Goal: Find specific page/section: Find specific page/section

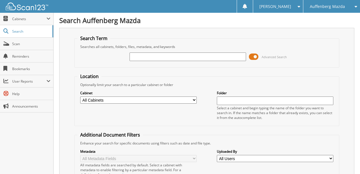
click at [142, 57] on input "text" at bounding box center [187, 56] width 116 height 8
type input "DC134417"
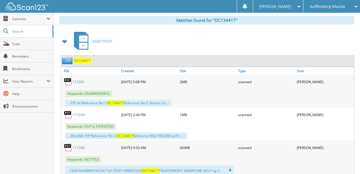
scroll to position [236, 0]
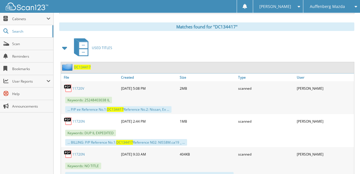
click at [76, 119] on link "11720N" at bounding box center [78, 121] width 12 height 5
click at [79, 86] on link "11720V" at bounding box center [78, 88] width 12 height 5
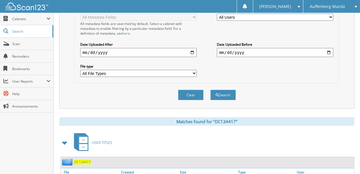
drag, startPoint x: 193, startPoint y: 92, endPoint x: 190, endPoint y: 89, distance: 3.2
click at [191, 90] on button "Clear" at bounding box center [190, 95] width 25 height 10
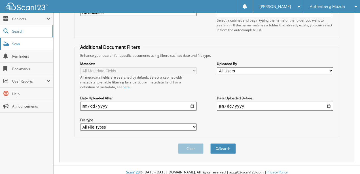
click at [11, 45] on link "Scan" at bounding box center [26, 44] width 53 height 12
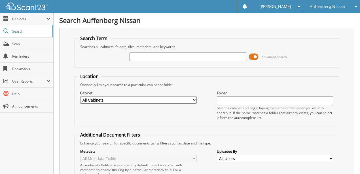
click at [145, 58] on input "text" at bounding box center [187, 56] width 116 height 8
type input "KC199656"
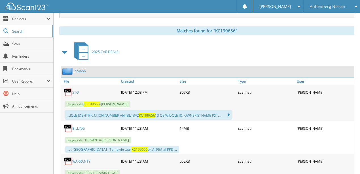
scroll to position [227, 0]
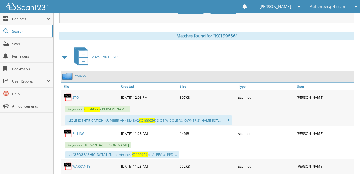
click at [75, 95] on link "STO" at bounding box center [75, 97] width 7 height 5
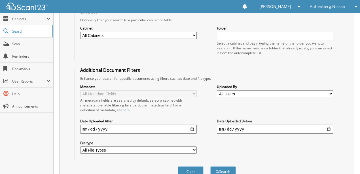
scroll to position [113, 0]
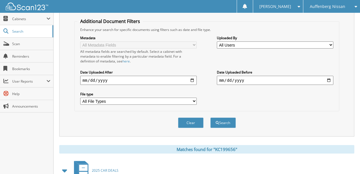
click at [191, 119] on button "Clear" at bounding box center [190, 122] width 25 height 10
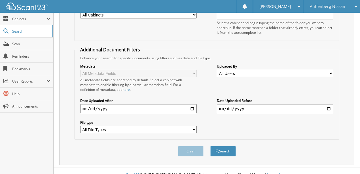
scroll to position [0, 0]
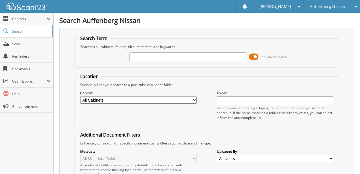
click at [330, 6] on span "Auffenberg Nissan" at bounding box center [327, 6] width 35 height 3
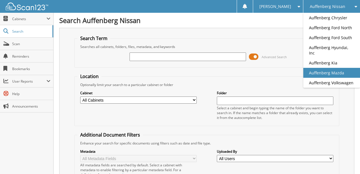
click at [331, 68] on link "Auffenberg Mazda" at bounding box center [331, 73] width 57 height 10
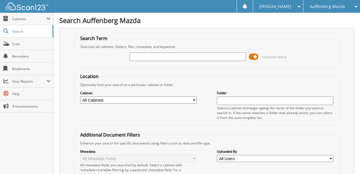
click at [164, 58] on input "text" at bounding box center [187, 56] width 116 height 8
type input "KC199656"
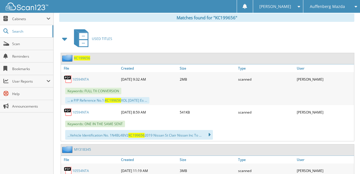
scroll to position [245, 0]
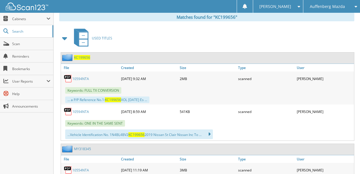
click at [83, 109] on link "10594NTA" at bounding box center [80, 111] width 17 height 5
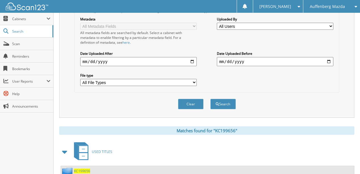
click at [190, 99] on button "Clear" at bounding box center [190, 104] width 25 height 10
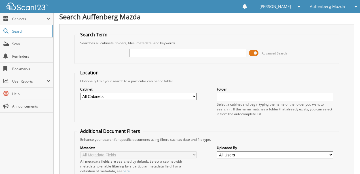
scroll to position [0, 0]
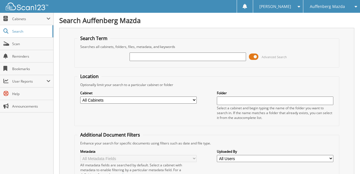
click at [159, 59] on input "text" at bounding box center [187, 56] width 116 height 8
type input "JF294261"
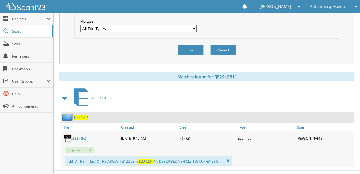
scroll to position [190, 0]
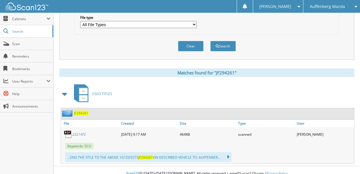
click at [78, 132] on link "23214FZ" at bounding box center [79, 134] width 14 height 5
click at [191, 41] on button "Clear" at bounding box center [190, 46] width 25 height 10
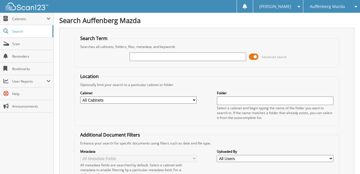
click at [150, 59] on input "text" at bounding box center [187, 56] width 116 height 8
type input "RB080148"
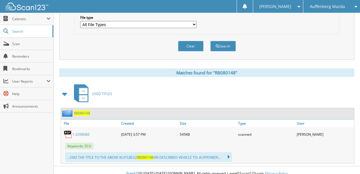
click at [83, 132] on link "1-23580BZ" at bounding box center [80, 134] width 17 height 5
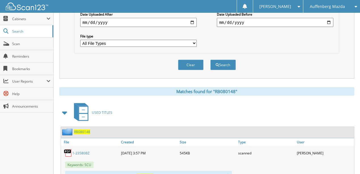
click at [187, 59] on button "Clear" at bounding box center [190, 64] width 25 height 10
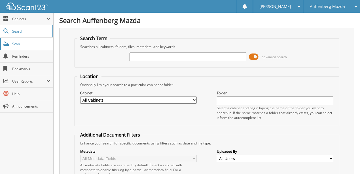
click at [27, 47] on link "Scan" at bounding box center [26, 44] width 53 height 12
